Goal: Find specific page/section: Find specific page/section

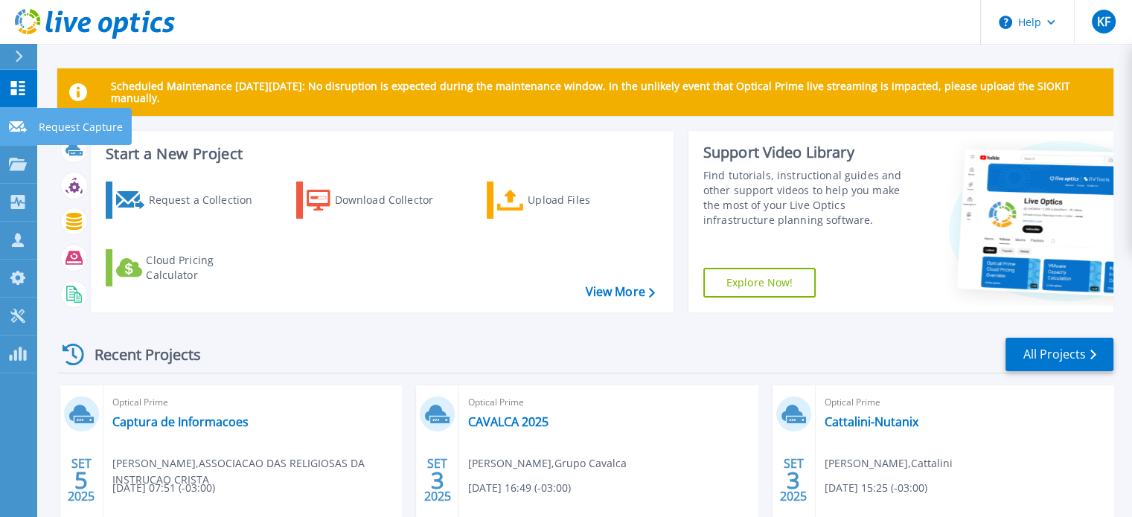
click at [34, 130] on link "Request Capture Request Capture" at bounding box center [18, 127] width 37 height 38
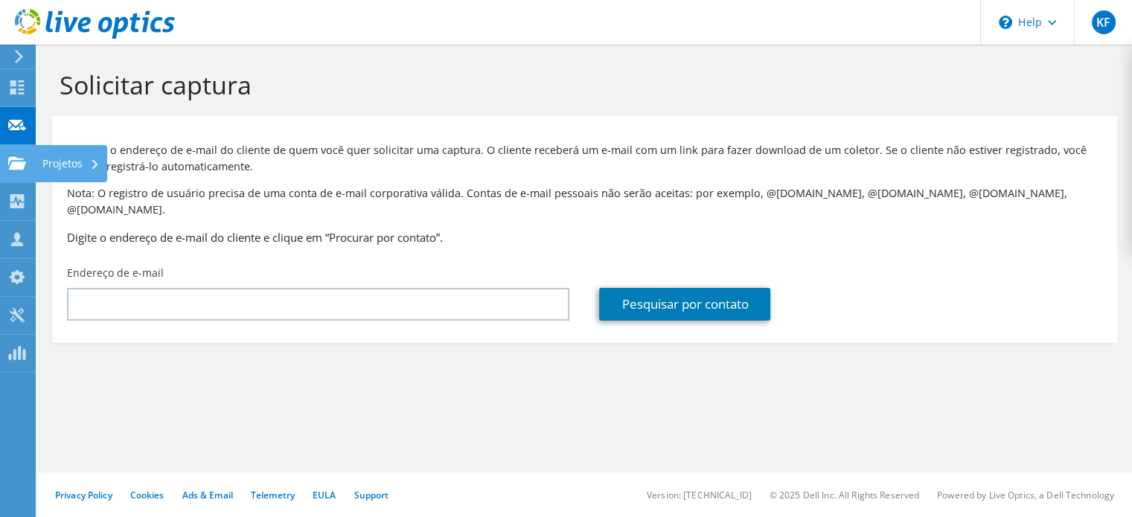
click at [24, 157] on icon at bounding box center [17, 163] width 18 height 14
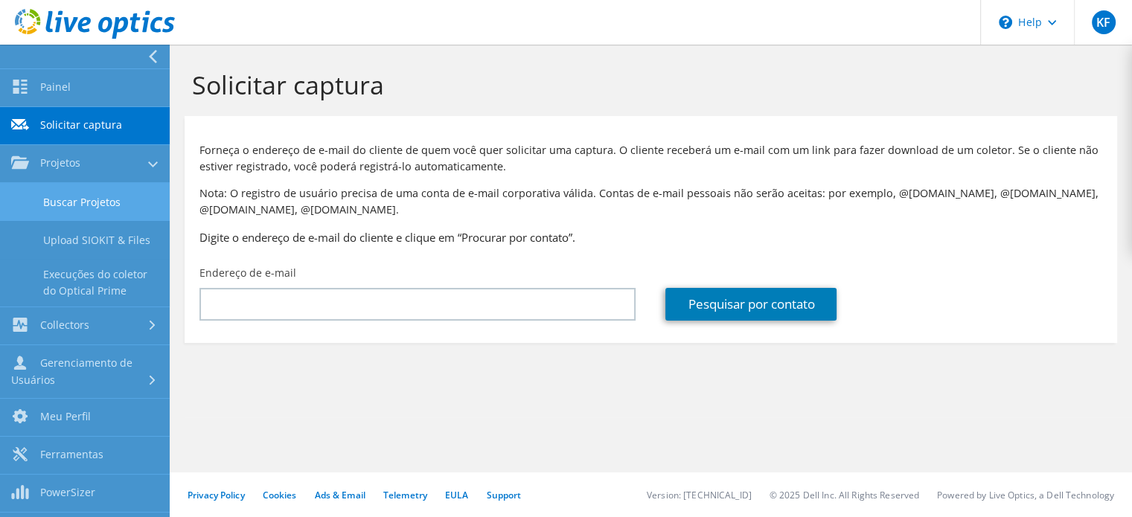
click at [48, 205] on link "Buscar Projetos" at bounding box center [85, 202] width 170 height 38
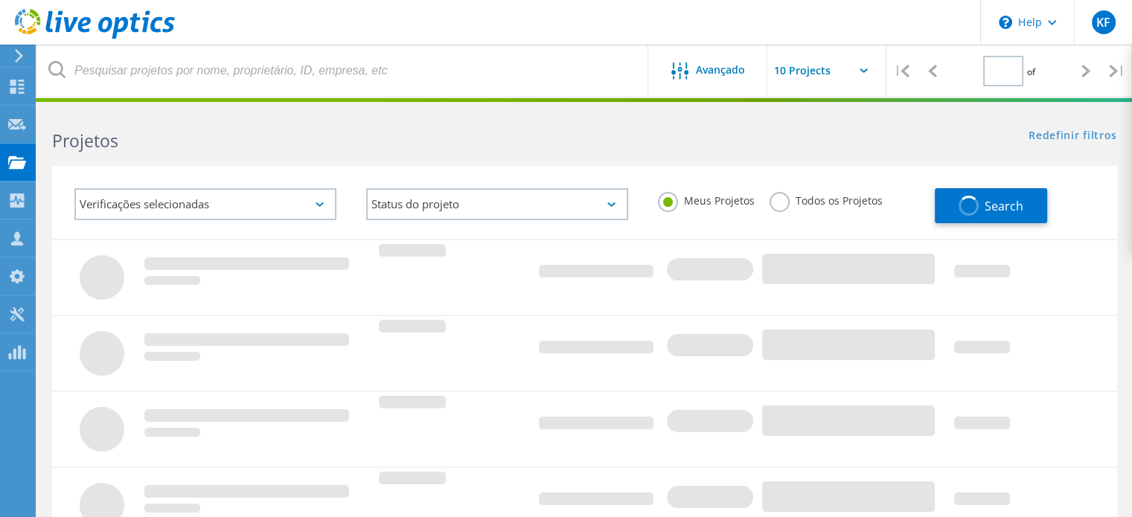
type input "1"
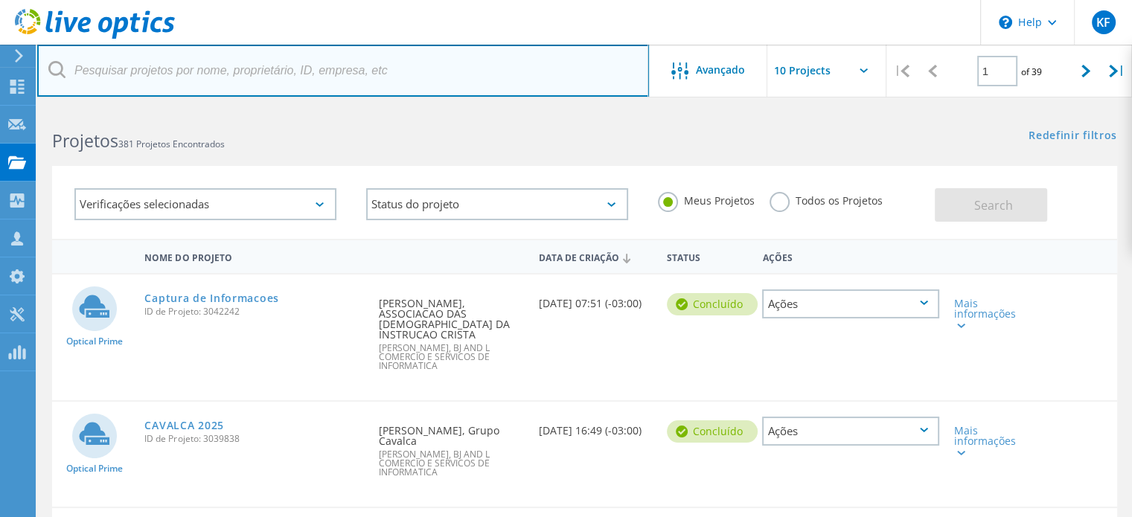
drag, startPoint x: 362, startPoint y: 95, endPoint x: 366, endPoint y: 86, distance: 10.0
click at [362, 95] on input "text" at bounding box center [343, 71] width 612 height 52
click at [366, 83] on input "text" at bounding box center [343, 71] width 612 height 52
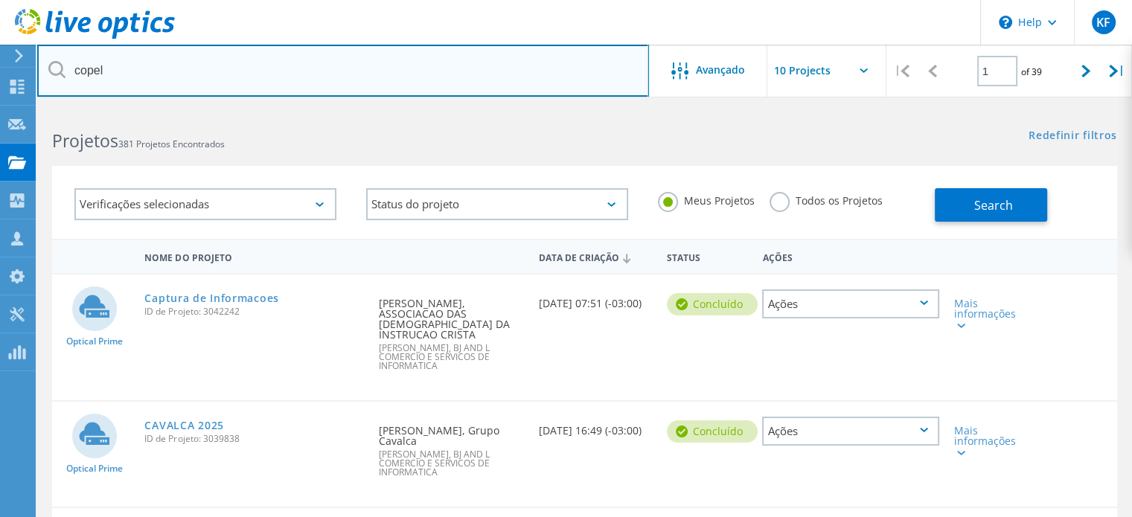
type input "copel"
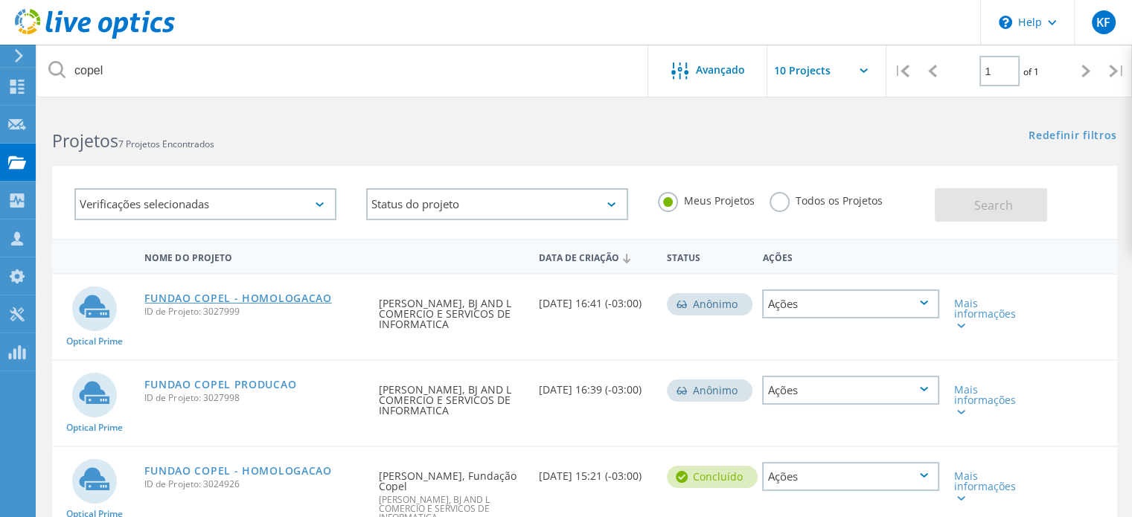
click at [292, 293] on link "FUNDAO COPEL - HOMOLOGACAO" at bounding box center [237, 298] width 187 height 10
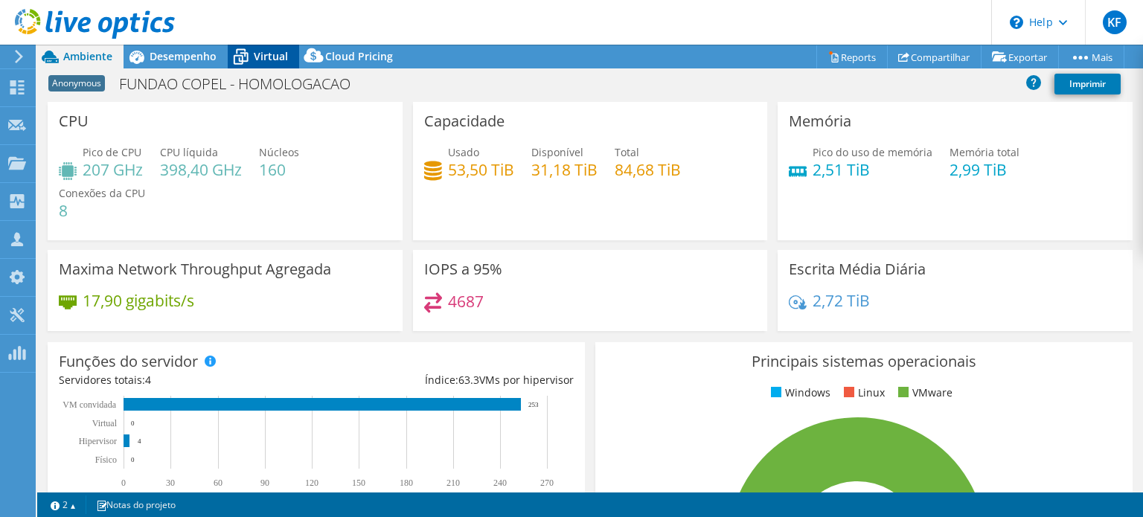
click at [257, 56] on span "Virtual" at bounding box center [271, 56] width 34 height 14
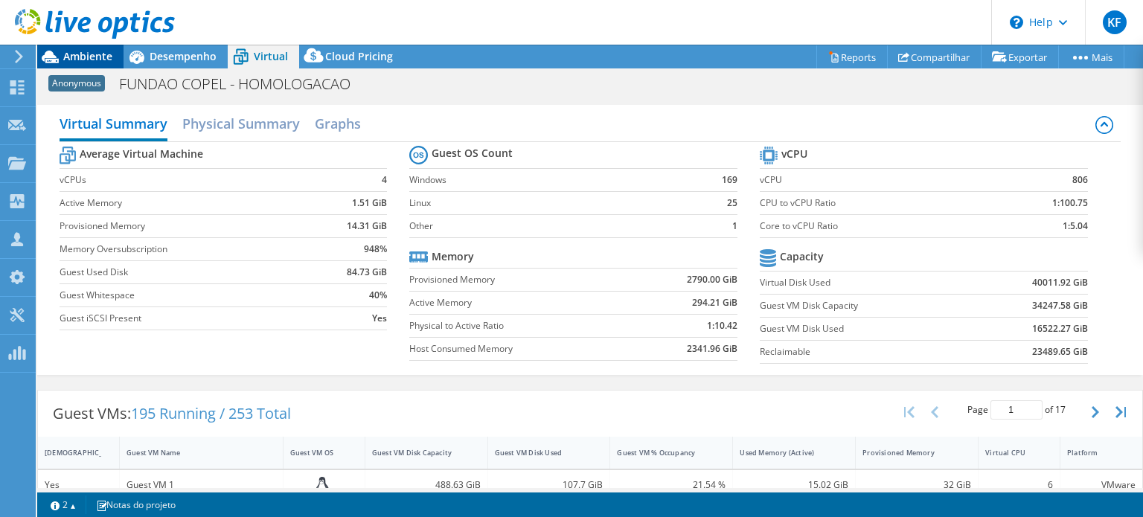
click at [110, 53] on span "Ambiente" at bounding box center [87, 56] width 49 height 14
